Goal: Task Accomplishment & Management: Use online tool/utility

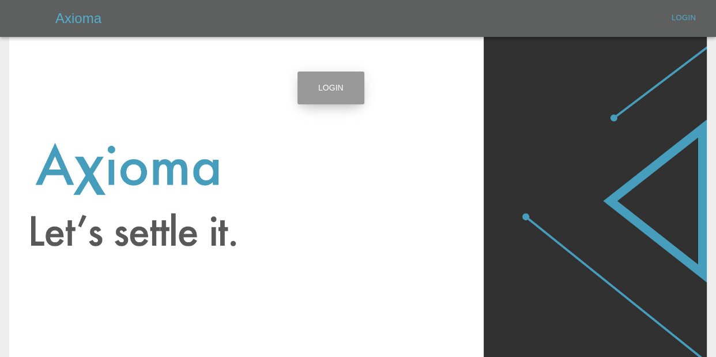
click at [342, 88] on link "Login" at bounding box center [330, 87] width 67 height 33
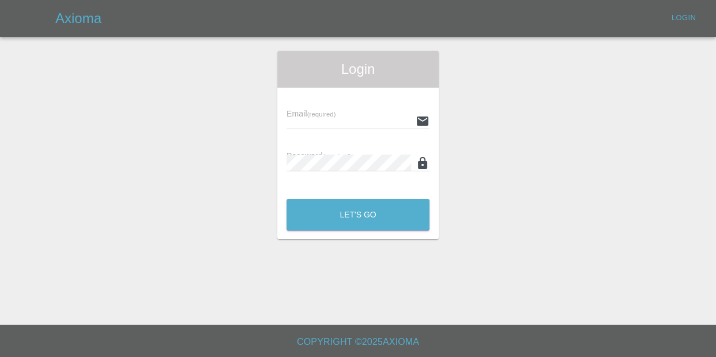
type input "[EMAIL_ADDRESS][DOMAIN_NAME]"
click at [341, 222] on button "Let's Go" at bounding box center [357, 215] width 143 height 32
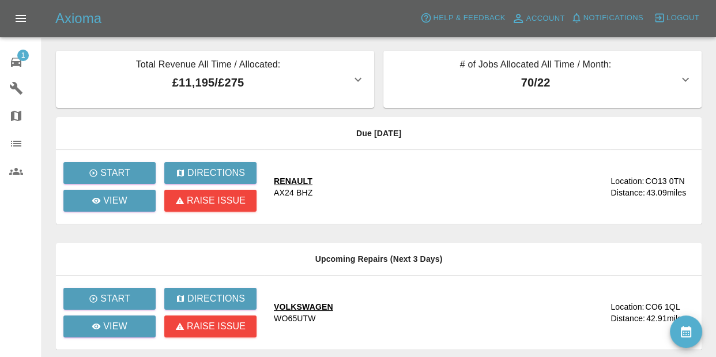
click at [611, 12] on span "Notifications" at bounding box center [613, 18] width 60 height 13
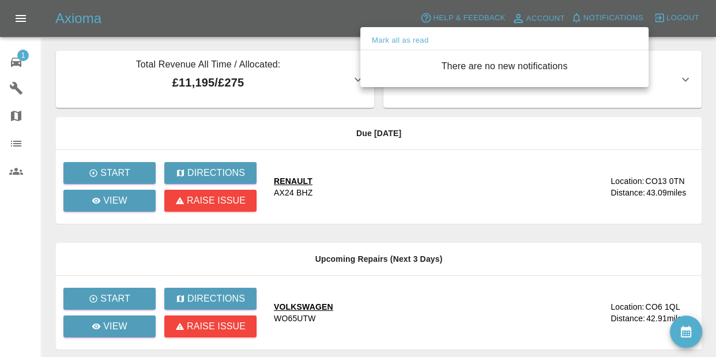
click at [528, 192] on div at bounding box center [358, 178] width 716 height 357
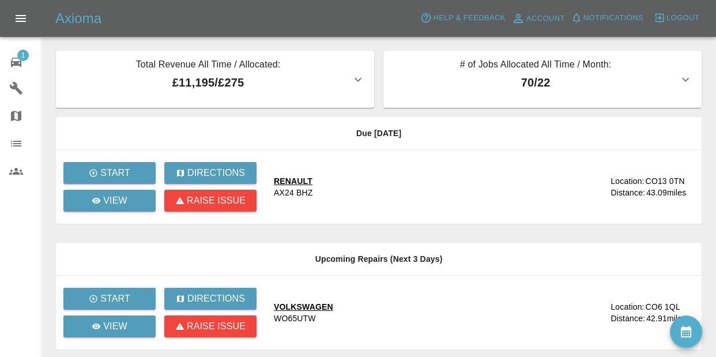
click at [649, 179] on div "CO13 0TN" at bounding box center [664, 181] width 39 height 12
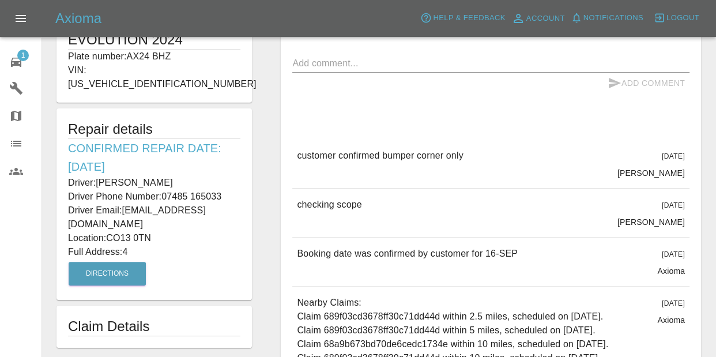
scroll to position [272, 0]
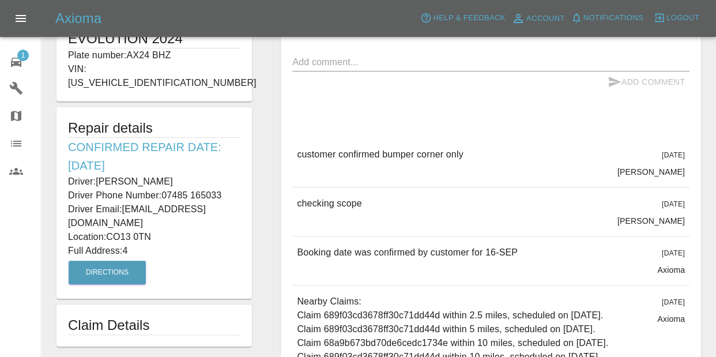
click at [110, 230] on p "Location: CO13 0TN" at bounding box center [154, 237] width 172 height 14
click at [14, 66] on icon at bounding box center [16, 62] width 14 height 14
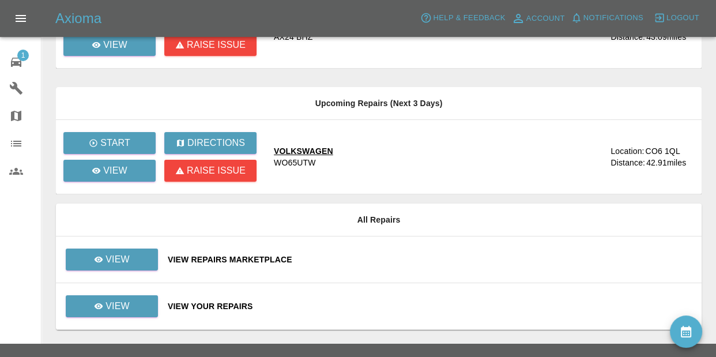
scroll to position [173, 0]
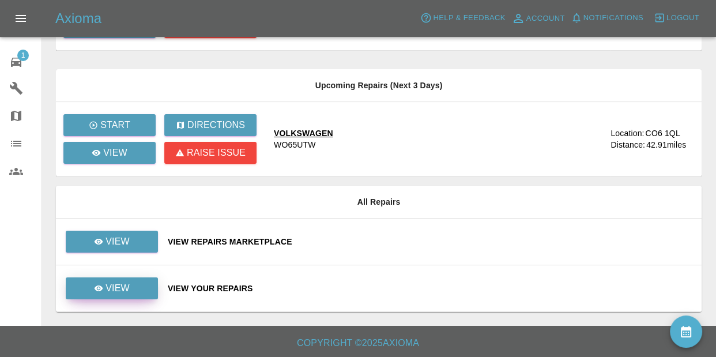
click at [139, 294] on link "View" at bounding box center [112, 288] width 92 height 22
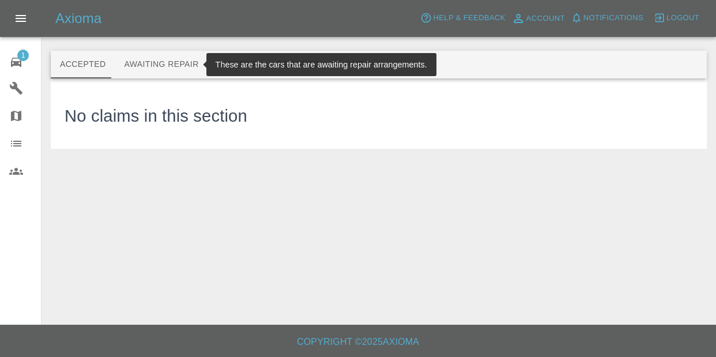
click at [157, 60] on button "Awaiting Repair" at bounding box center [161, 65] width 93 height 28
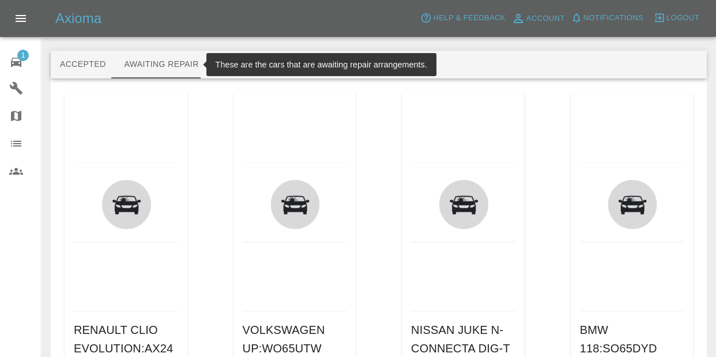
click at [157, 60] on button "Awaiting Repair" at bounding box center [161, 65] width 93 height 28
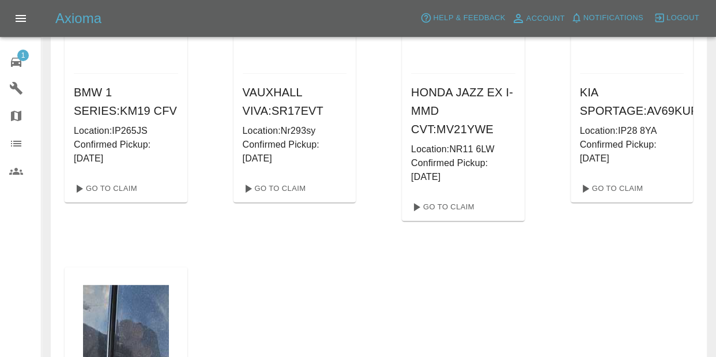
scroll to position [628, 0]
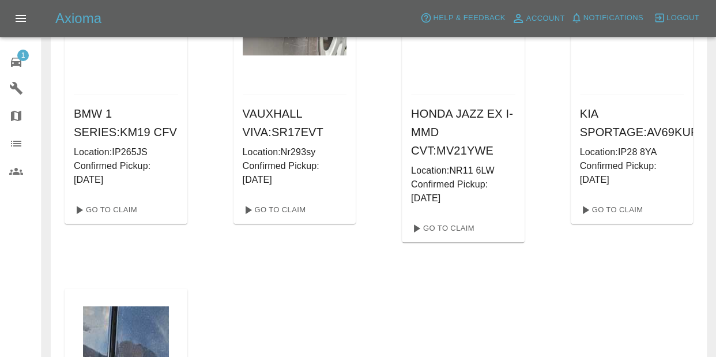
click at [624, 112] on h6 "KIA SPORTAGE : AV69KUP" at bounding box center [632, 122] width 104 height 37
click at [614, 215] on link "Go To Claim" at bounding box center [610, 209] width 71 height 18
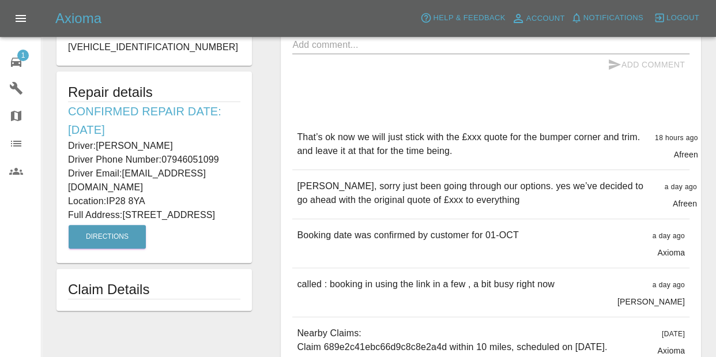
scroll to position [293, 0]
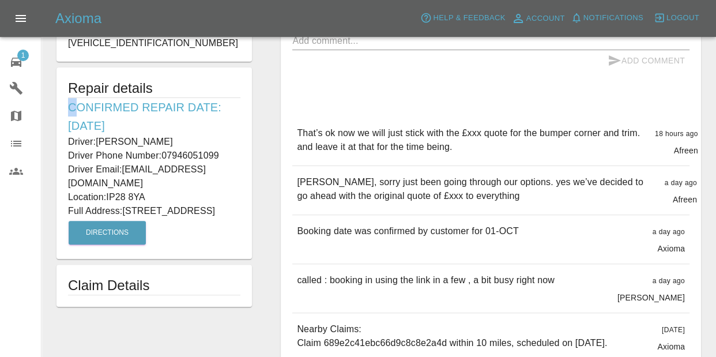
click at [71, 98] on h6 "Confirmed Repair Date: [DATE]" at bounding box center [154, 116] width 172 height 37
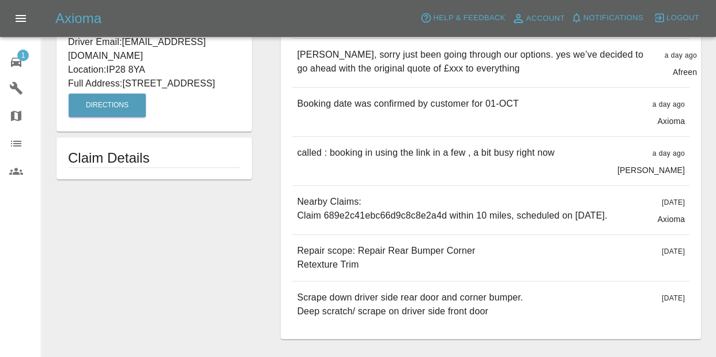
scroll to position [466, 0]
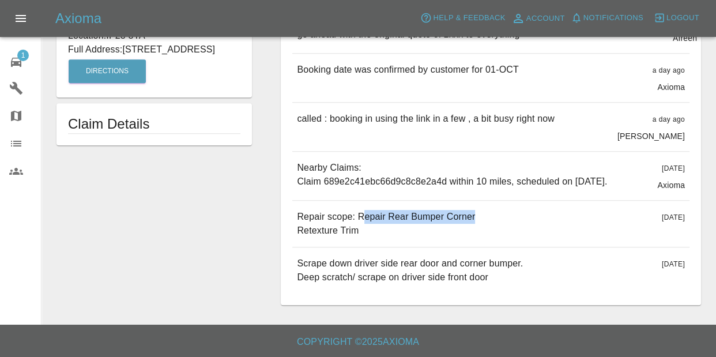
drag, startPoint x: 358, startPoint y: 220, endPoint x: 484, endPoint y: 224, distance: 126.2
click at [484, 224] on div "Repair scope: Repair Rear Bumper Corner Retexture Trim [DATE]" at bounding box center [490, 223] width 397 height 46
click at [471, 236] on div "Repair scope: Repair Rear Bumper Corner Retexture Trim [DATE]" at bounding box center [490, 223] width 397 height 46
drag, startPoint x: 357, startPoint y: 217, endPoint x: 470, endPoint y: 234, distance: 114.3
click at [470, 234] on div "Repair scope: Repair Rear Bumper Corner Retexture Trim [DATE]" at bounding box center [490, 223] width 397 height 46
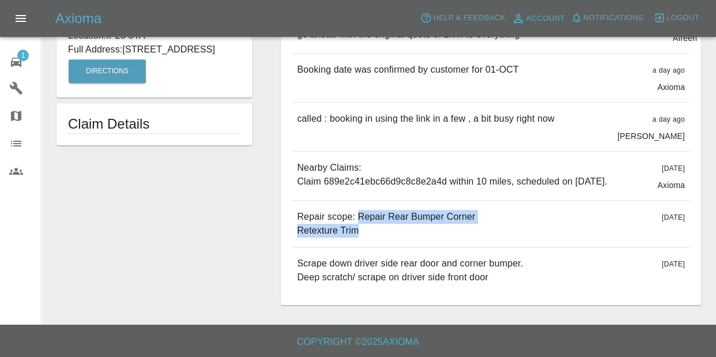
copy p "Repair Rear Bumper Corner Retexture Trim"
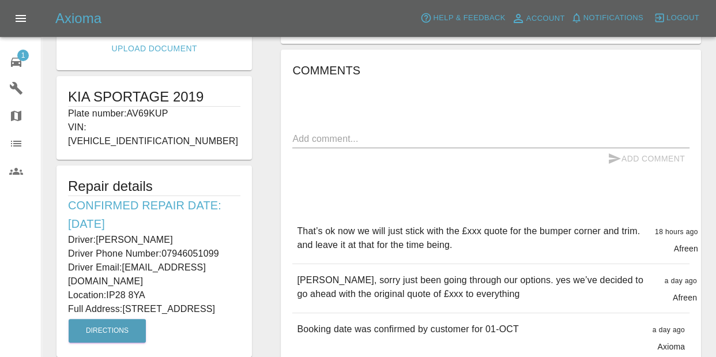
scroll to position [196, 0]
drag, startPoint x: 72, startPoint y: 189, endPoint x: 195, endPoint y: 210, distance: 124.6
click at [195, 210] on h6 "Confirmed Repair Date: [DATE]" at bounding box center [154, 213] width 172 height 37
drag, startPoint x: 194, startPoint y: 210, endPoint x: 121, endPoint y: 196, distance: 74.0
click at [194, 210] on h6 "Confirmed Repair Date: [DATE]" at bounding box center [154, 213] width 172 height 37
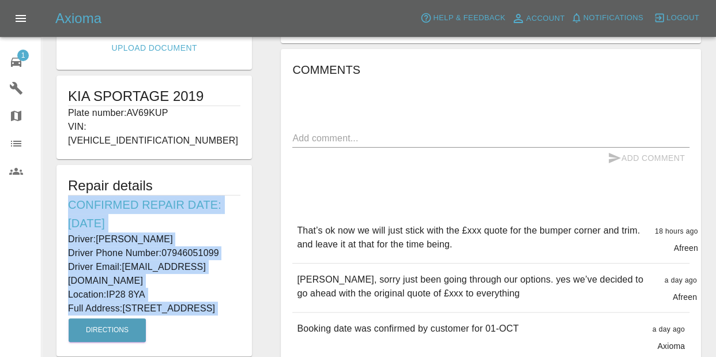
drag, startPoint x: 69, startPoint y: 191, endPoint x: 168, endPoint y: 290, distance: 140.6
click at [239, 304] on div "Repair details Confirmed Repair Date: [DATE] Driver: [PERSON_NAME] Driver Phone…" at bounding box center [153, 260] width 195 height 191
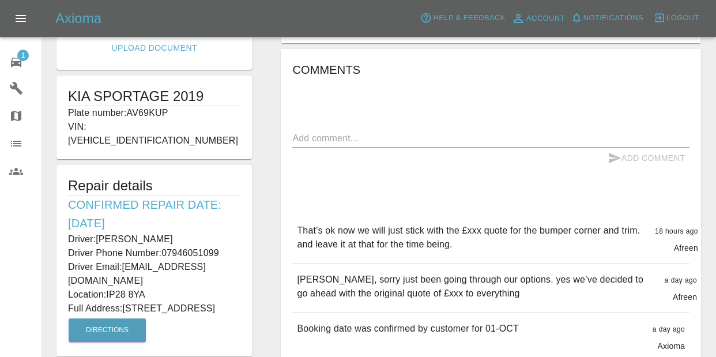
click at [247, 214] on div "Axioma Help & Feedback Account Notifications 0 Logout 1 Repair home Garages Map…" at bounding box center [358, 193] width 716 height 779
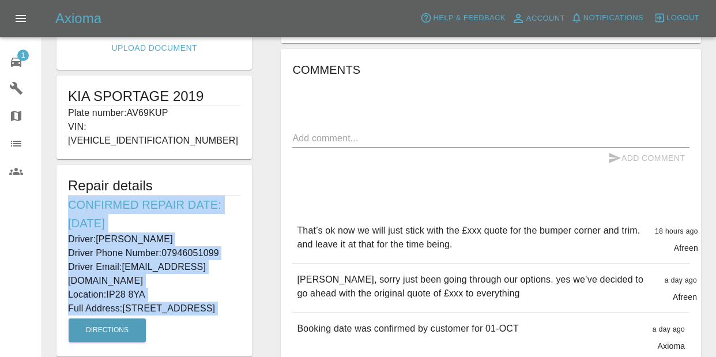
drag, startPoint x: 69, startPoint y: 192, endPoint x: 208, endPoint y: 304, distance: 179.1
click at [208, 309] on div "Repair details Confirmed Repair Date: [DATE] Driver: [PERSON_NAME] Driver Phone…" at bounding box center [153, 260] width 195 height 191
copy div "Confirmed Repair Date: [DATE] Driver: [PERSON_NAME] Driver Phone Number: 079460…"
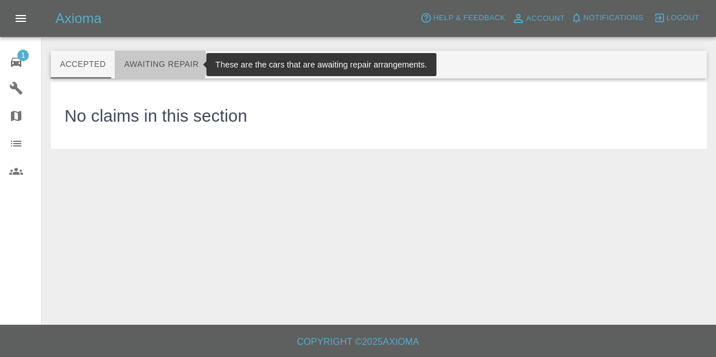
click at [151, 63] on button "Awaiting Repair" at bounding box center [161, 65] width 93 height 28
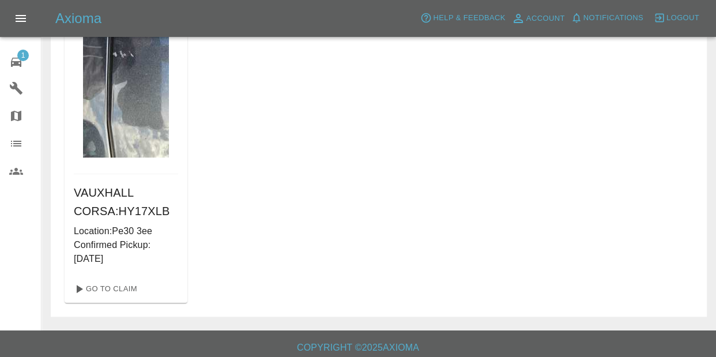
scroll to position [966, 0]
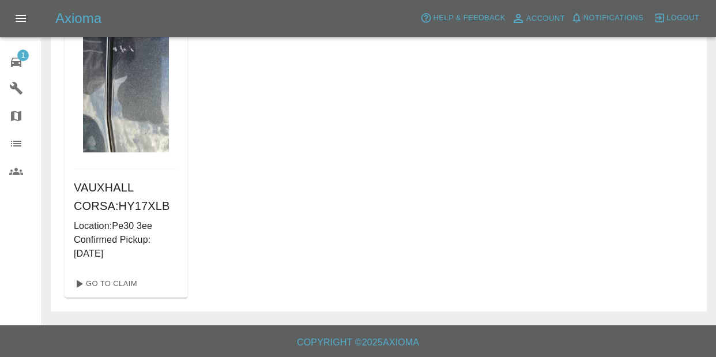
click at [118, 220] on p "Location: Pe30 3ee" at bounding box center [126, 226] width 104 height 14
click at [118, 170] on div "VAUXHALL CORSA : HY17XLB Location: Pe30 3ee Confirmed Pickup: [DATE]" at bounding box center [126, 219] width 123 height 101
click at [107, 286] on link "Go To Claim" at bounding box center [104, 283] width 71 height 18
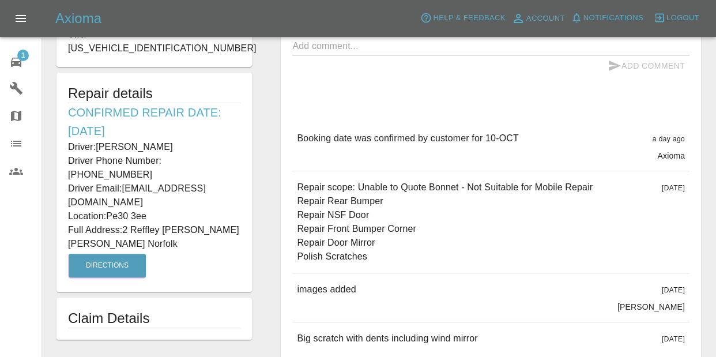
scroll to position [296, 0]
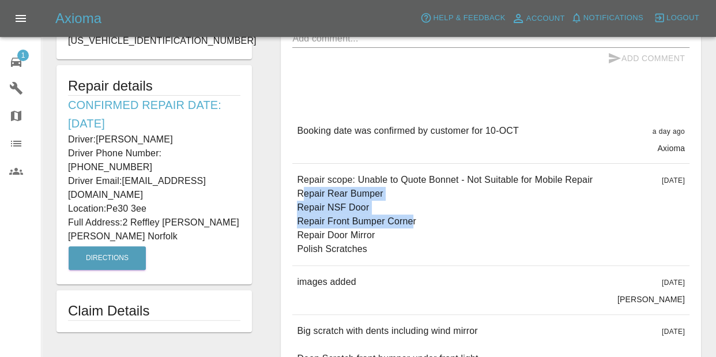
drag, startPoint x: 302, startPoint y: 194, endPoint x: 409, endPoint y: 222, distance: 110.3
click at [409, 222] on p "Repair scope: Unable to Quote Bonnet - Not Suitable for Mobile Repair Repair Re…" at bounding box center [445, 214] width 296 height 83
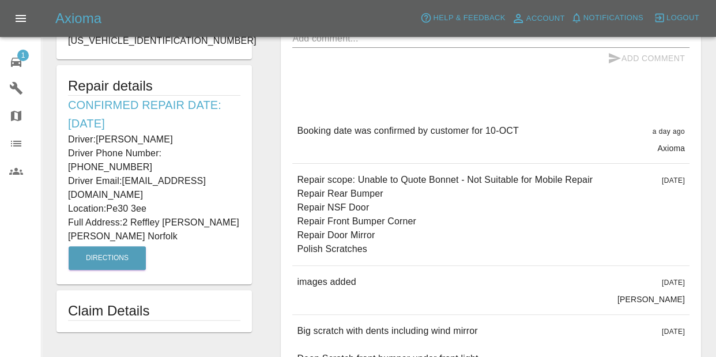
click at [456, 226] on p "Repair scope: Unable to Quote Bonnet - Not Suitable for Mobile Repair Repair Re…" at bounding box center [445, 214] width 296 height 83
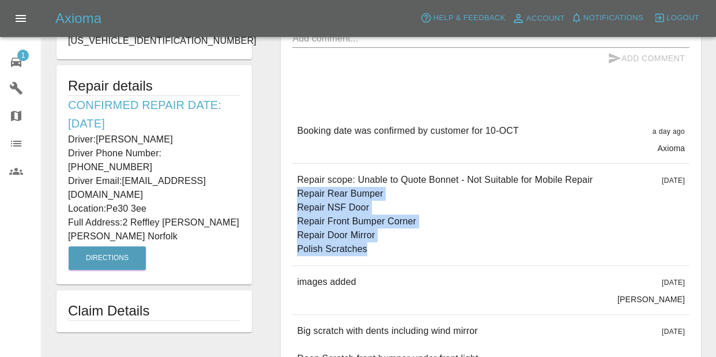
drag, startPoint x: 310, startPoint y: 195, endPoint x: 425, endPoint y: 249, distance: 127.0
click at [425, 249] on p "Repair scope: Unable to Quote Bonnet - Not Suitable for Mobile Repair Repair Re…" at bounding box center [445, 214] width 296 height 83
copy p "Repair Rear Bumper Repair NSF Door Repair Front Bumper Corner Repair Door Mirro…"
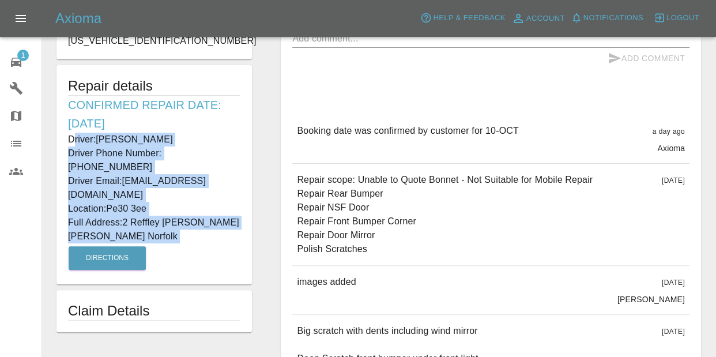
drag, startPoint x: 72, startPoint y: 122, endPoint x: 236, endPoint y: 213, distance: 187.2
click at [236, 213] on div "Repair details Confirmed Repair Date: [DATE] Driver: [PERSON_NAME] Driver Phone…" at bounding box center [153, 174] width 195 height 219
click at [209, 204] on div "Repair details Confirmed Repair Date: [DATE] Driver: [PERSON_NAME] Driver Phone…" at bounding box center [153, 174] width 195 height 219
drag, startPoint x: 69, startPoint y: 126, endPoint x: 212, endPoint y: 196, distance: 159.2
click at [212, 196] on div "Repair details Confirmed Repair Date: [DATE] Driver: [PERSON_NAME] Driver Phone…" at bounding box center [153, 174] width 195 height 219
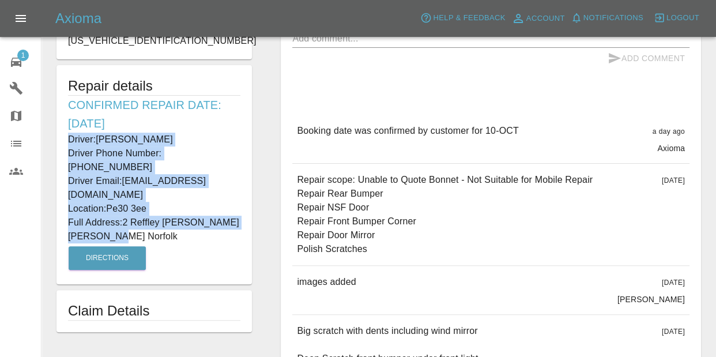
copy div "Driver: [PERSON_NAME] Driver Phone Number: [PHONE_NUMBER] Driver Email: [EMAIL_…"
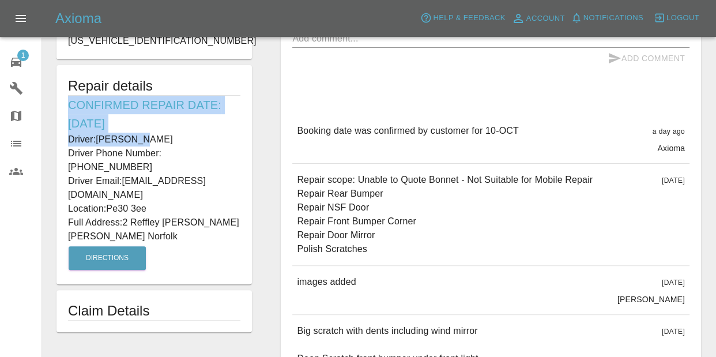
drag, startPoint x: 77, startPoint y: 92, endPoint x: 130, endPoint y: 127, distance: 64.4
click at [130, 127] on div "Repair details Confirmed Repair Date: [DATE] Driver: [PERSON_NAME] Driver Phone…" at bounding box center [153, 174] width 195 height 219
click at [135, 105] on h6 "Confirmed Repair Date: [DATE]" at bounding box center [154, 114] width 172 height 37
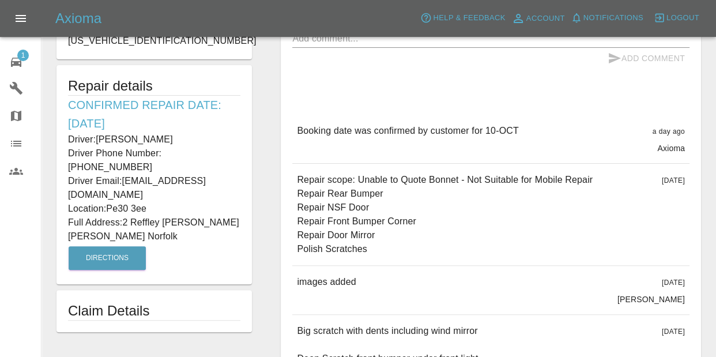
drag, startPoint x: 118, startPoint y: 108, endPoint x: 52, endPoint y: 86, distance: 69.2
click at [52, 86] on form "Edit Images Edit Videos Upload Document VAUXHALL CORSA 2017 Plate number: HY17X…" at bounding box center [154, 46] width 207 height 571
copy h6 "Confirmed Repair Date: [DATE]"
